Goal: Transaction & Acquisition: Book appointment/travel/reservation

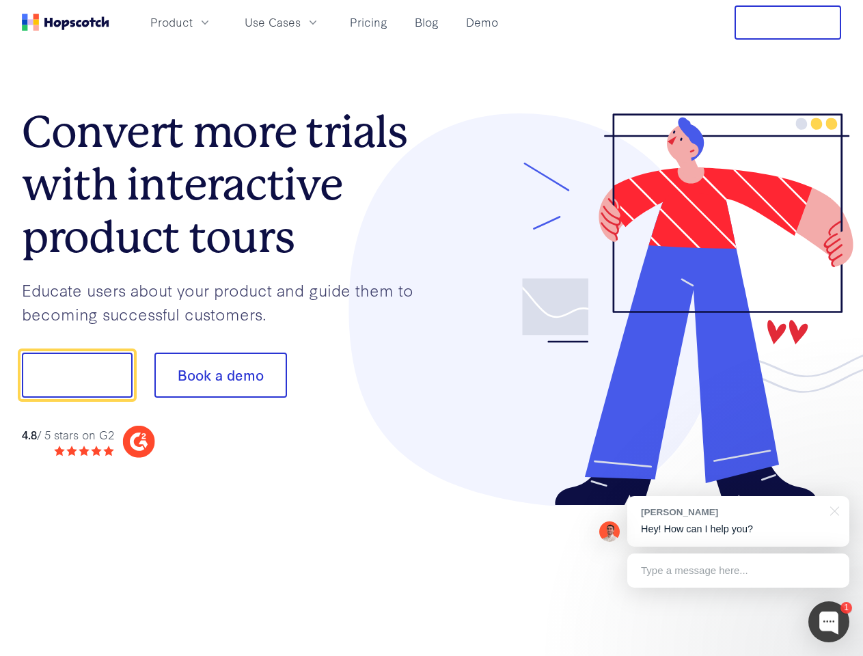
click at [432, 328] on div at bounding box center [637, 309] width 410 height 393
click at [193, 22] on span "Product" at bounding box center [171, 22] width 42 height 17
click at [301, 22] on span "Use Cases" at bounding box center [273, 22] width 56 height 17
click at [787, 23] on button "Free Trial" at bounding box center [787, 22] width 107 height 34
click at [76, 375] on button "Show me!" at bounding box center [77, 374] width 111 height 45
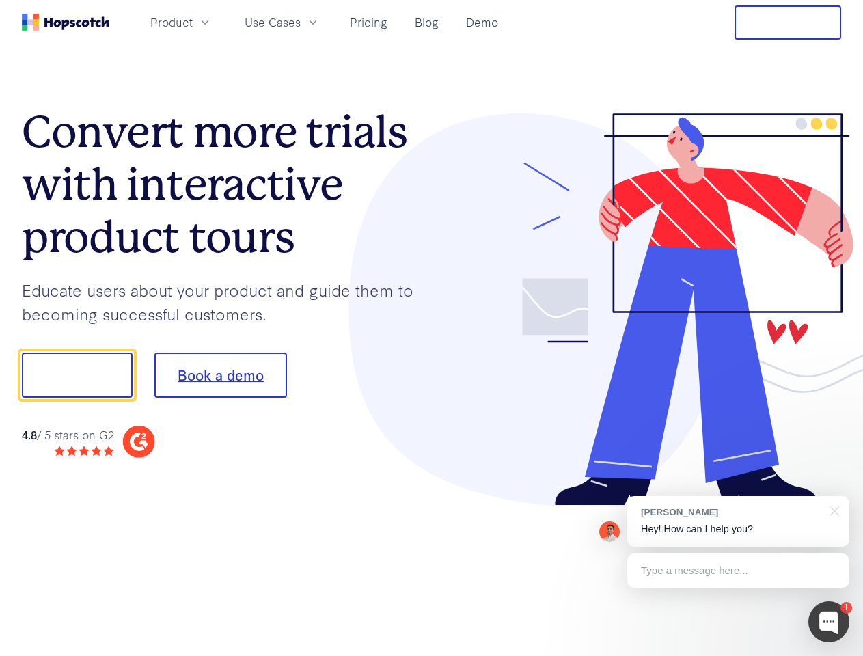
click at [220, 375] on button "Book a demo" at bounding box center [220, 374] width 132 height 45
click at [828, 622] on div at bounding box center [828, 621] width 41 height 41
click at [738, 521] on div at bounding box center [721, 373] width 256 height 456
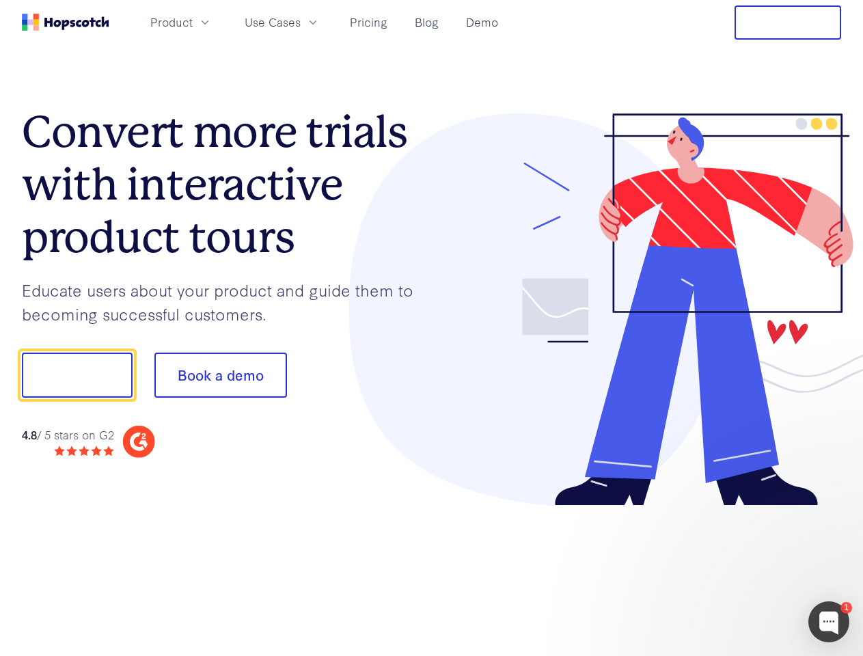
click at [832, 509] on div at bounding box center [721, 465] width 256 height 273
click at [738, 570] on div at bounding box center [721, 465] width 256 height 273
